Goal: Register for event/course

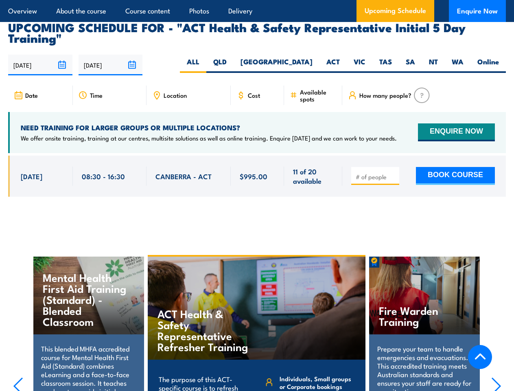
scroll to position [1355, 0]
click at [257, 0] on article "Overview About the course Course content Photos Delivery Upcoming Schedule Enqu…" at bounding box center [257, 11] width 498 height 22
click at [40, 55] on input "[DATE]" at bounding box center [40, 65] width 64 height 21
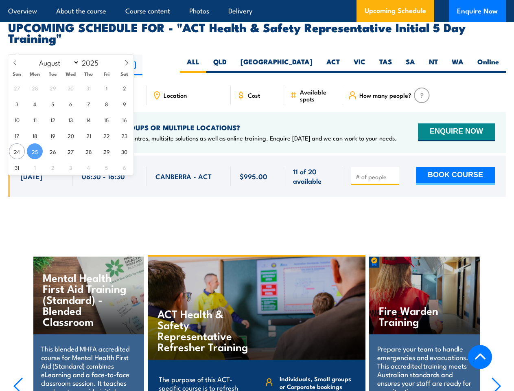
click at [111, 55] on input "[DATE]" at bounding box center [111, 65] width 64 height 21
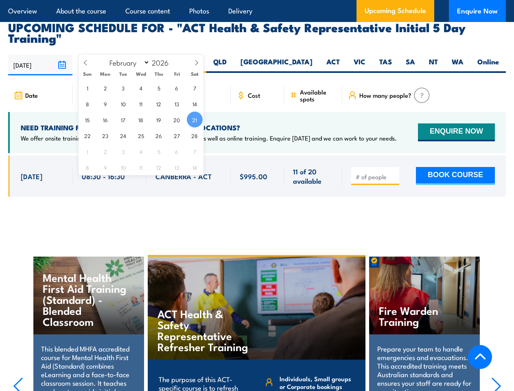
click at [257, 312] on div "ACT Health & Safety Representative Refresher Training" at bounding box center [257, 307] width 218 height 103
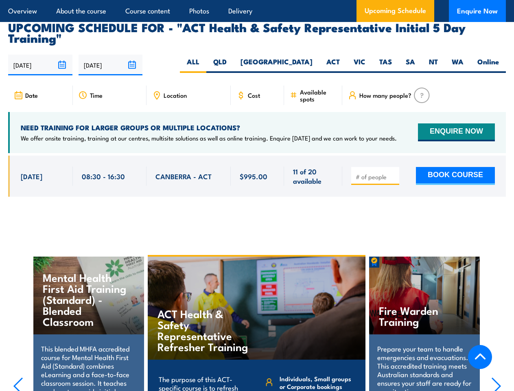
click at [257, 313] on div "ACT Health & Safety Representative Refresher Training" at bounding box center [257, 307] width 218 height 103
click at [18, 377] on icon "button" at bounding box center [18, 386] width 10 height 18
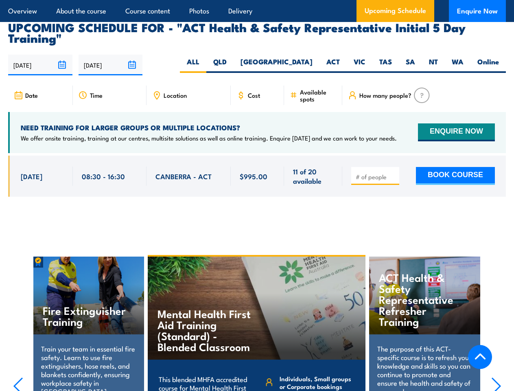
click at [496, 377] on icon "button" at bounding box center [496, 386] width 10 height 18
